Goal: Information Seeking & Learning: Learn about a topic

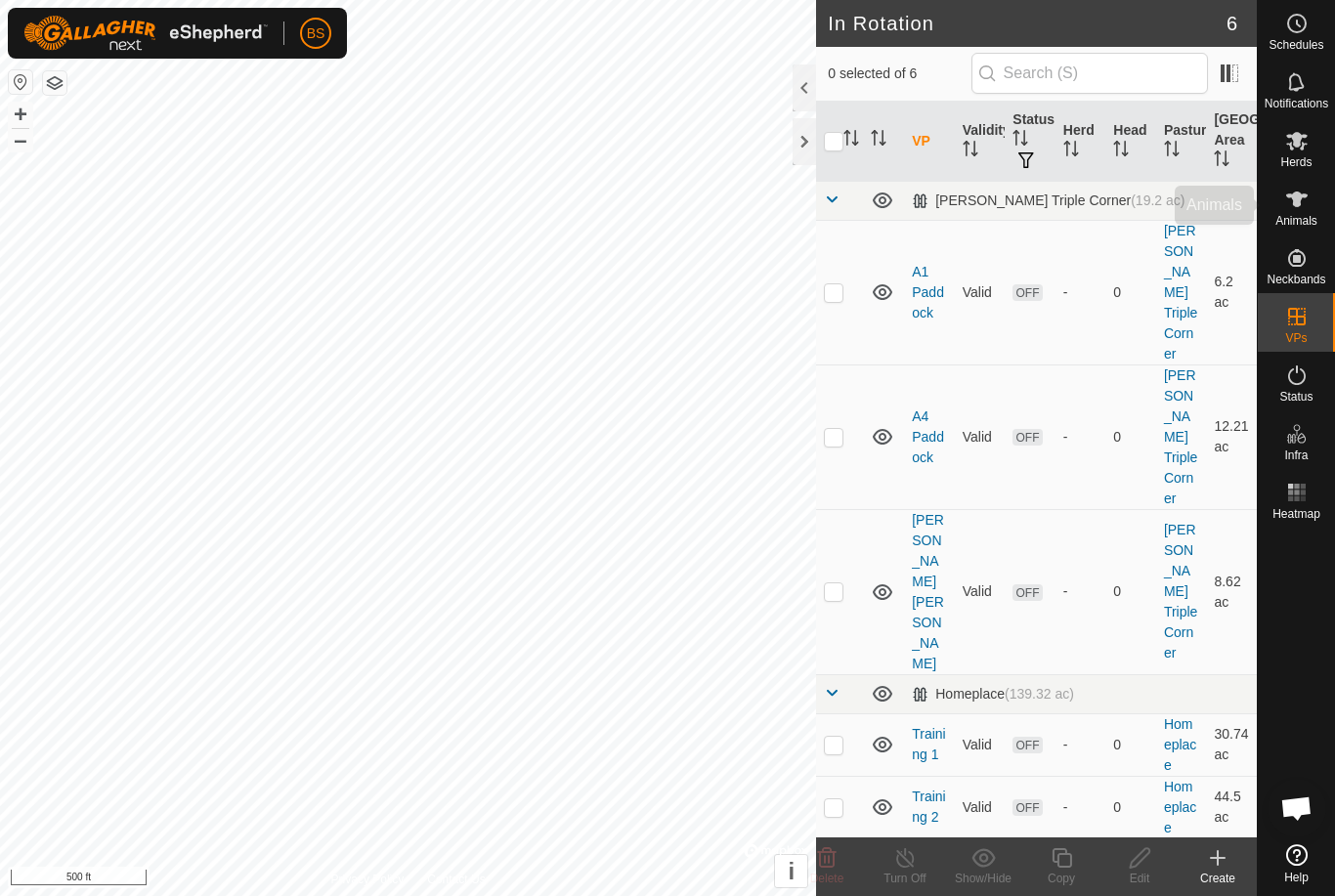
click at [1295, 208] on icon at bounding box center [1297, 199] width 24 height 24
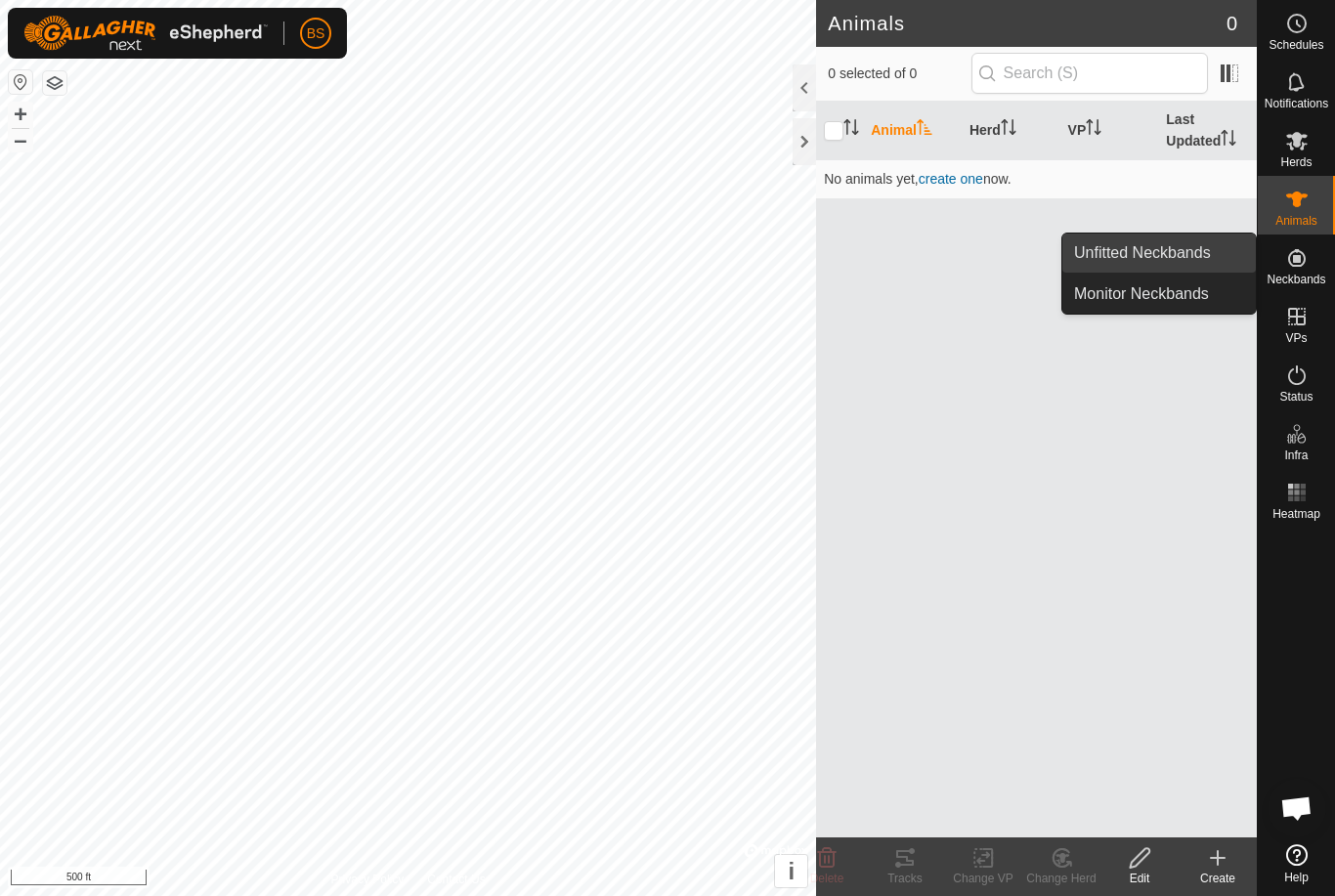
click at [1192, 245] on span "Unfitted Neckbands" at bounding box center [1143, 254] width 137 height 24
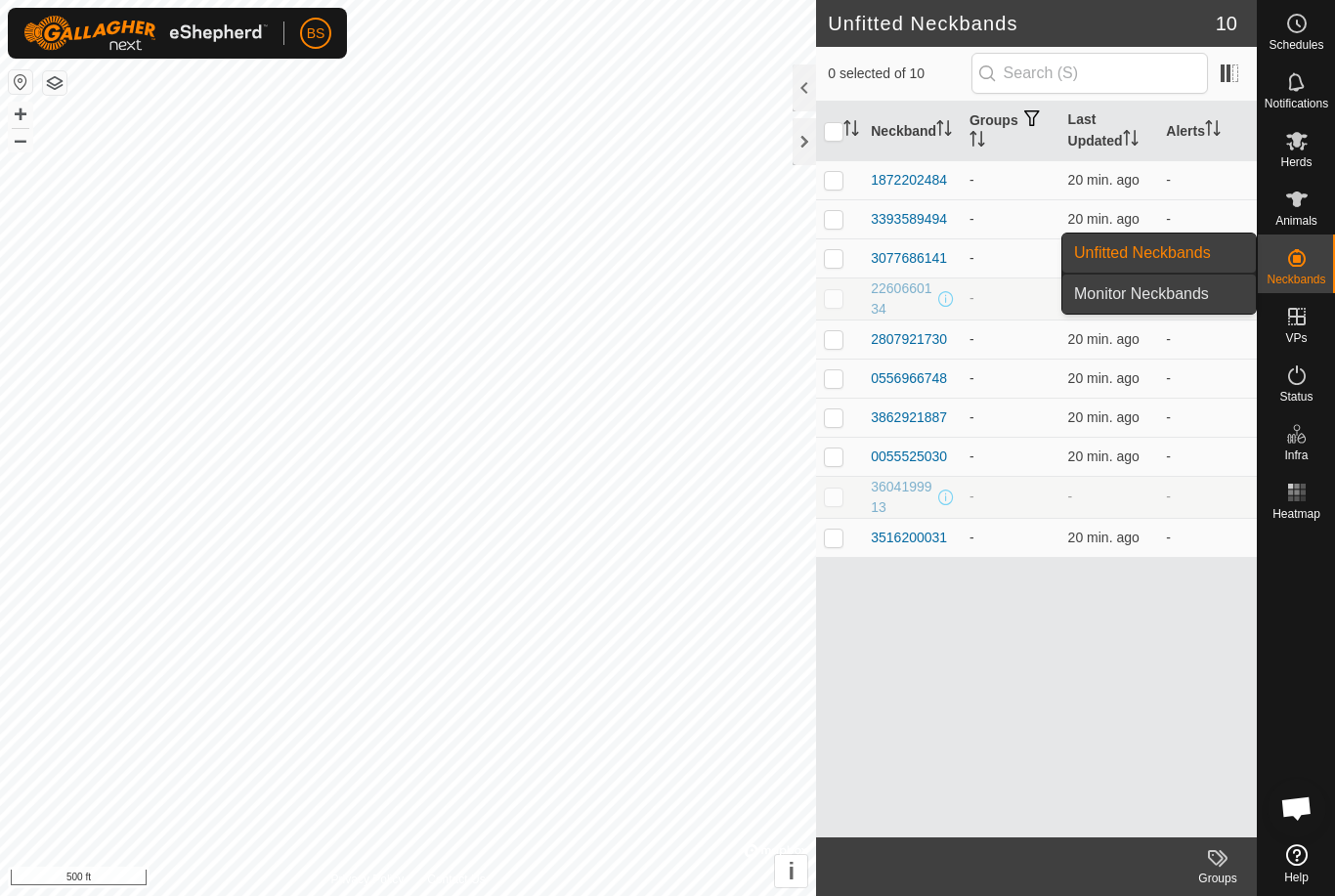
click at [1215, 295] on link "Monitor Neckbands" at bounding box center [1159, 293] width 193 height 39
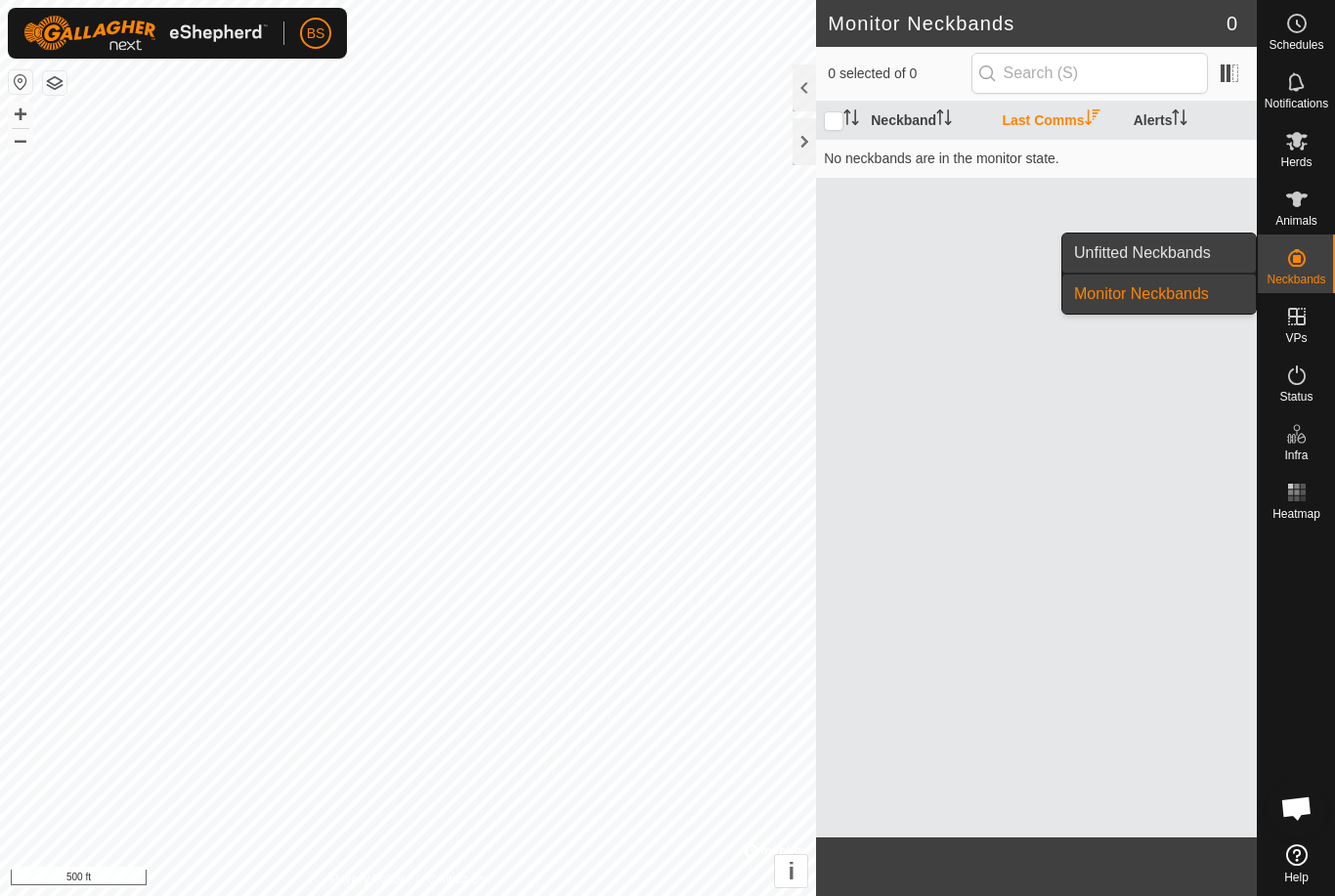
click at [1203, 258] on span "Unfitted Neckbands" at bounding box center [1143, 254] width 137 height 24
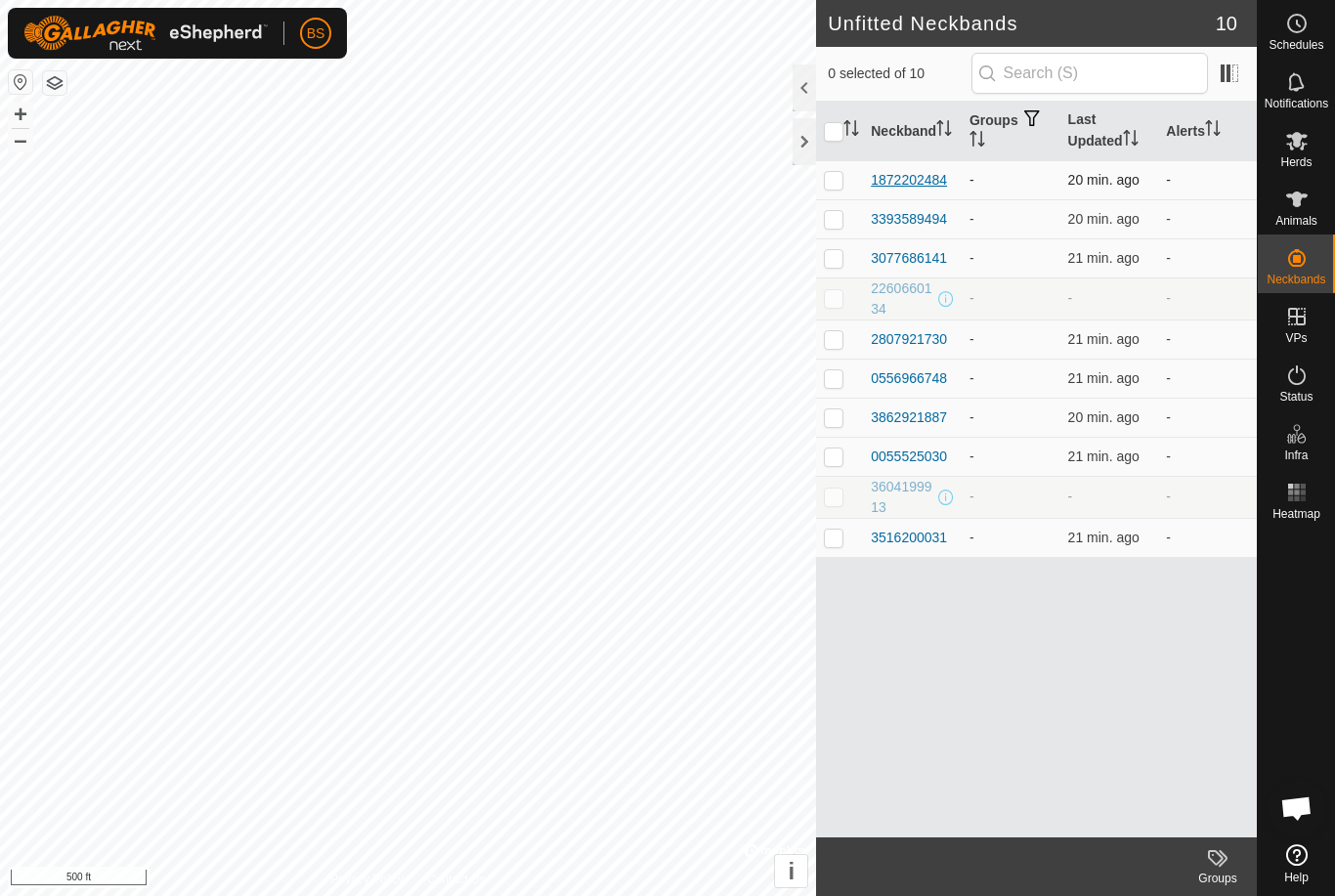
click at [930, 178] on div "1872202484" at bounding box center [909, 180] width 76 height 21
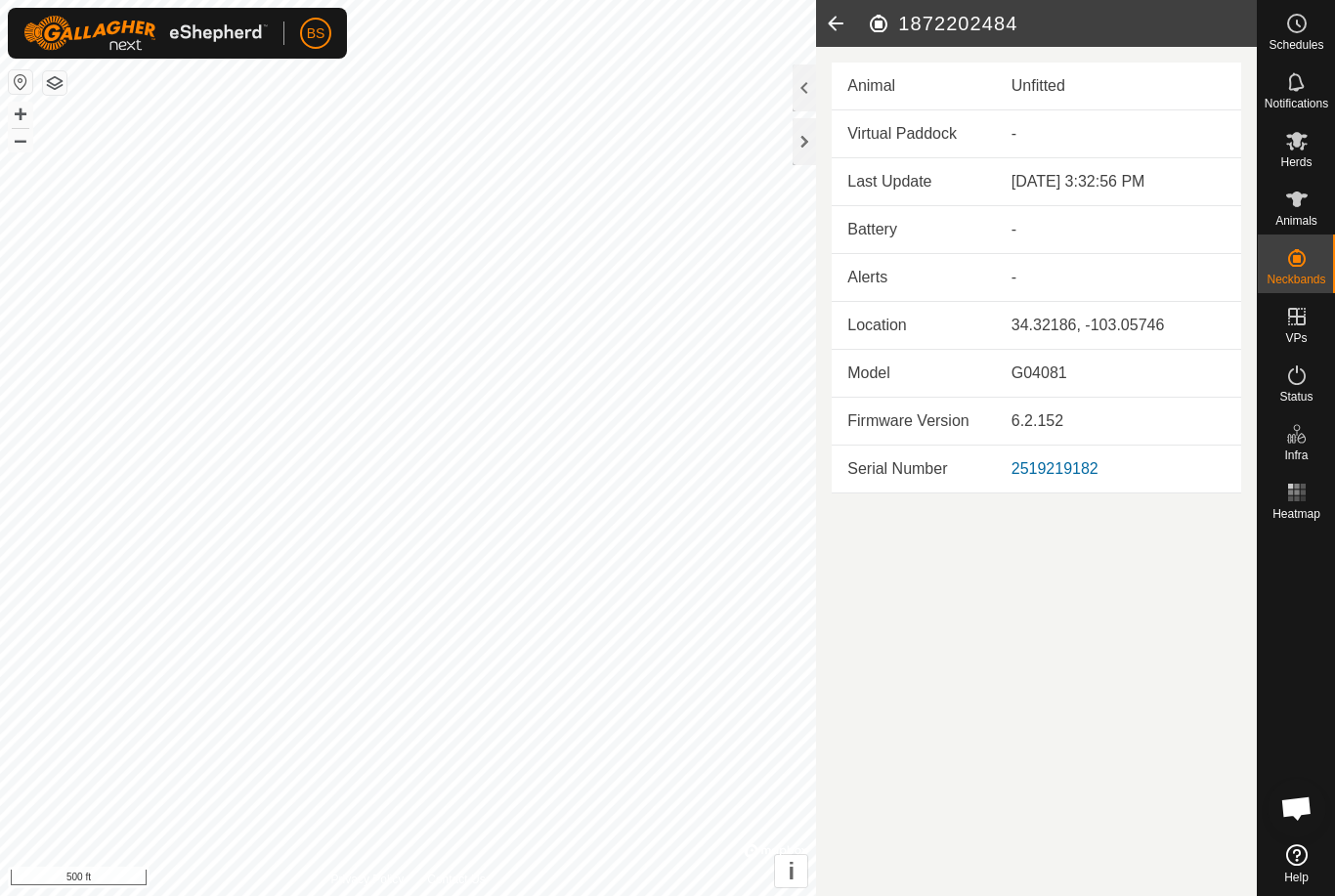
click at [847, 28] on icon at bounding box center [835, 23] width 39 height 47
